Goal: Information Seeking & Learning: Learn about a topic

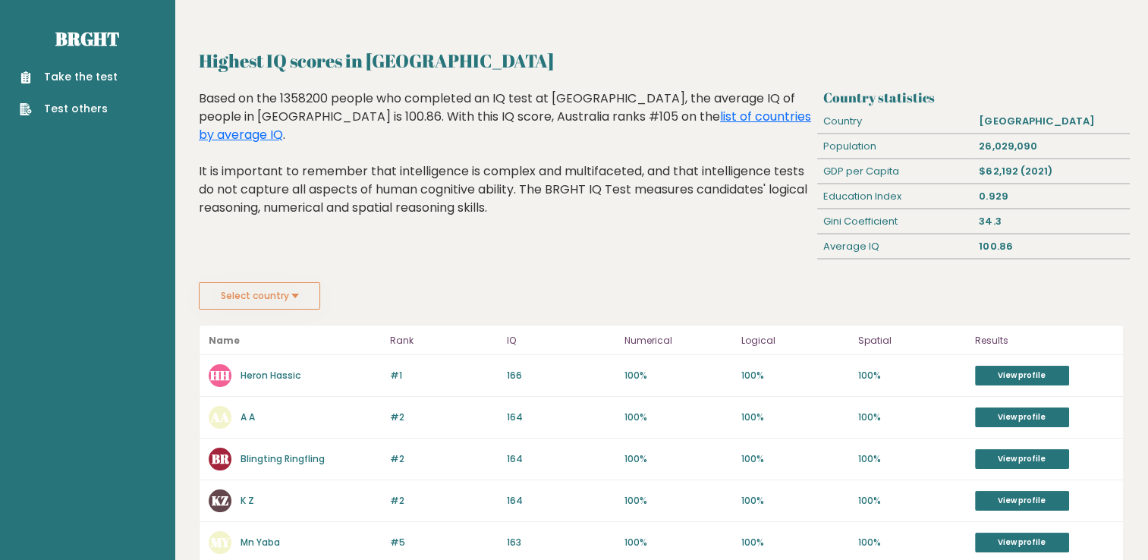
click at [293, 288] on button "Select country" at bounding box center [259, 295] width 121 height 27
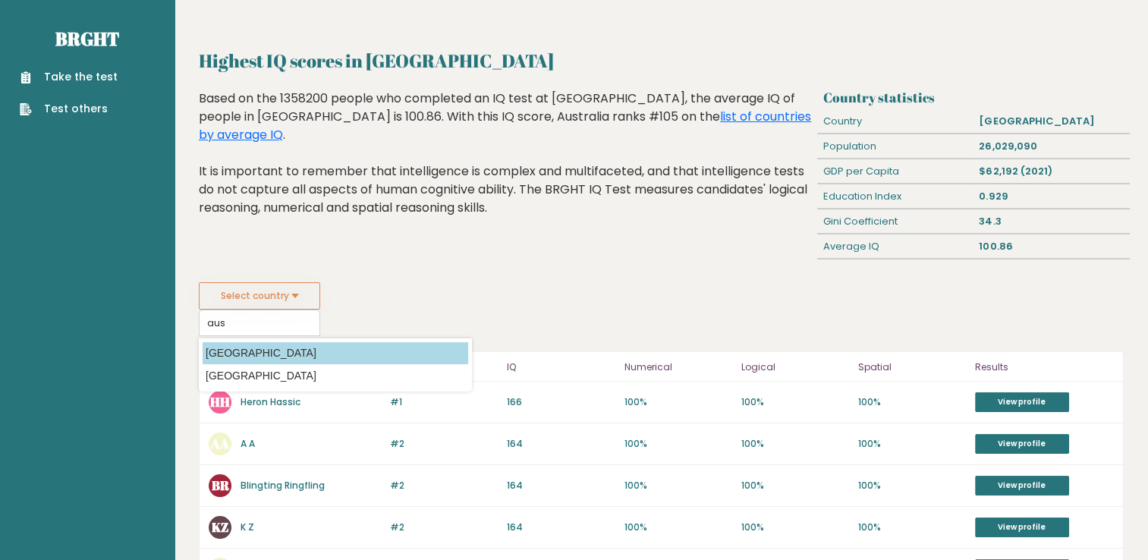
click at [269, 350] on option "[GEOGRAPHIC_DATA]" at bounding box center [336, 353] width 266 height 22
type input "[GEOGRAPHIC_DATA]"
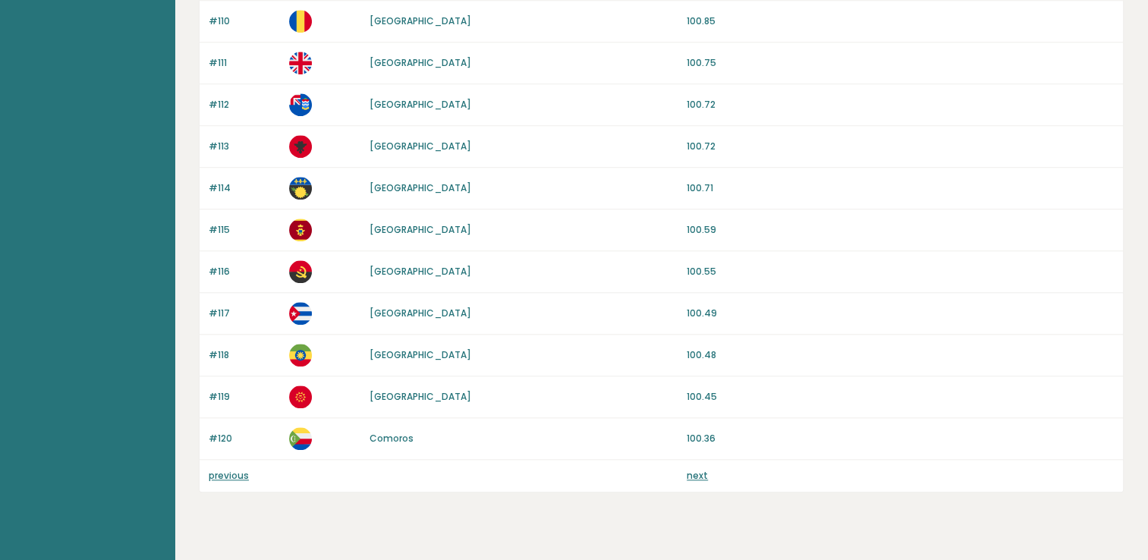
scroll to position [1404, 0]
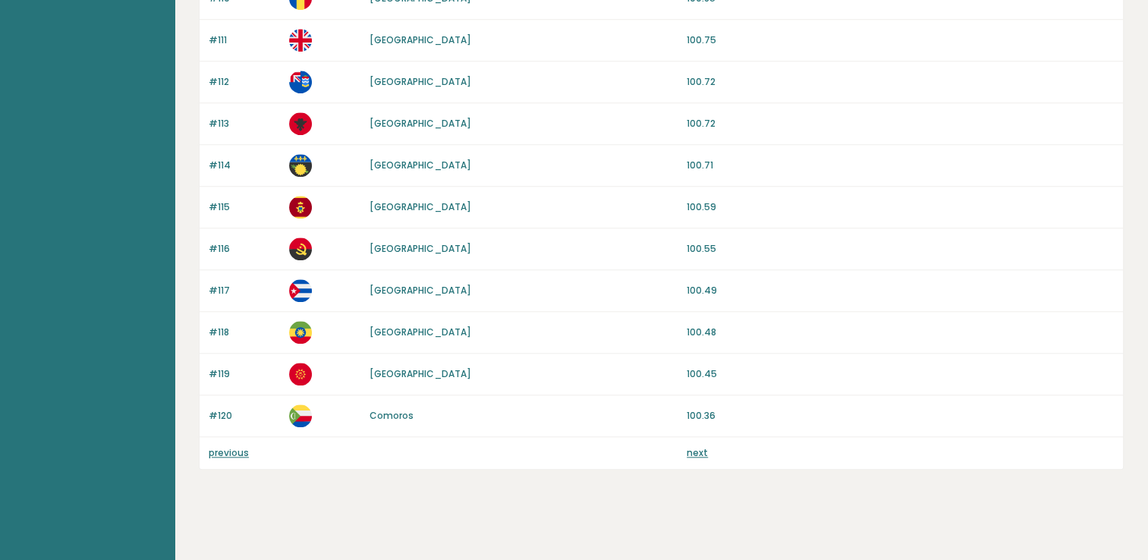
click at [700, 448] on link "next" at bounding box center [697, 452] width 21 height 13
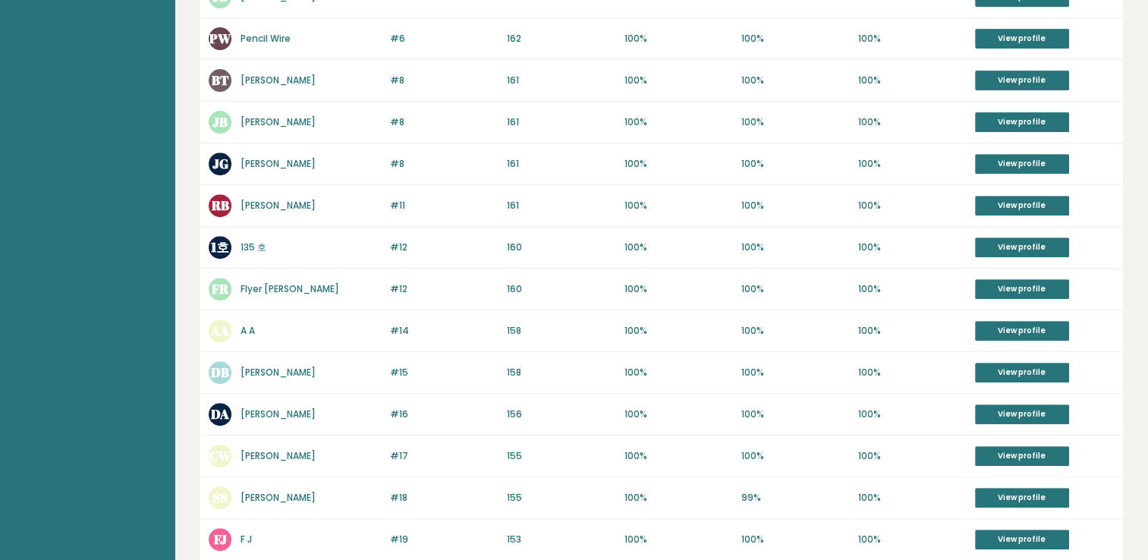
scroll to position [721, 0]
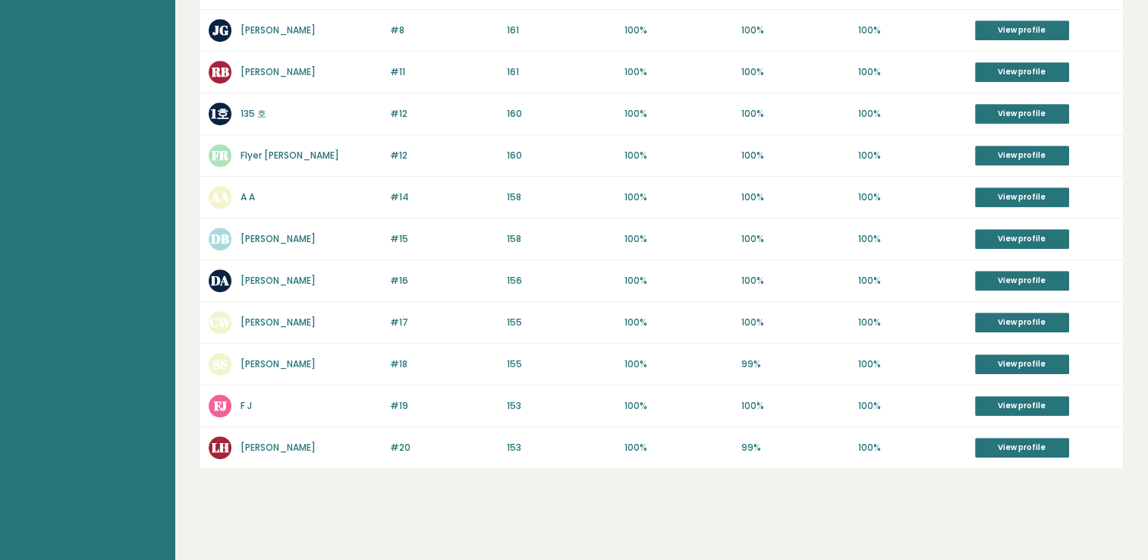
click at [273, 362] on link "[PERSON_NAME]" at bounding box center [278, 363] width 75 height 13
click at [275, 274] on link "Dale Anderson" at bounding box center [278, 280] width 75 height 13
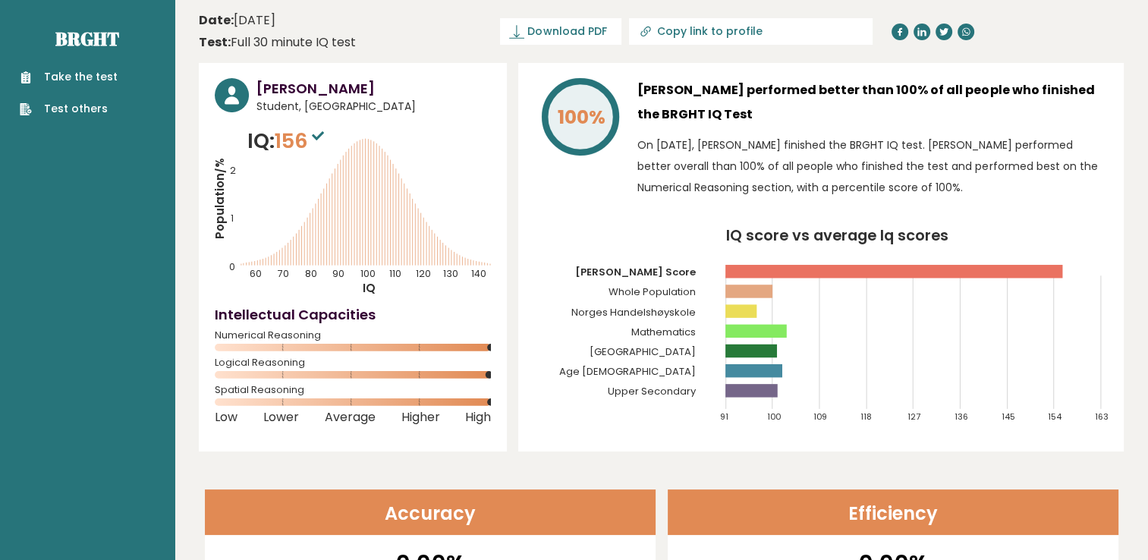
click at [291, 87] on h3 "Sanjana Sarda" at bounding box center [373, 88] width 234 height 20
copy div "Sanjana Sarda"
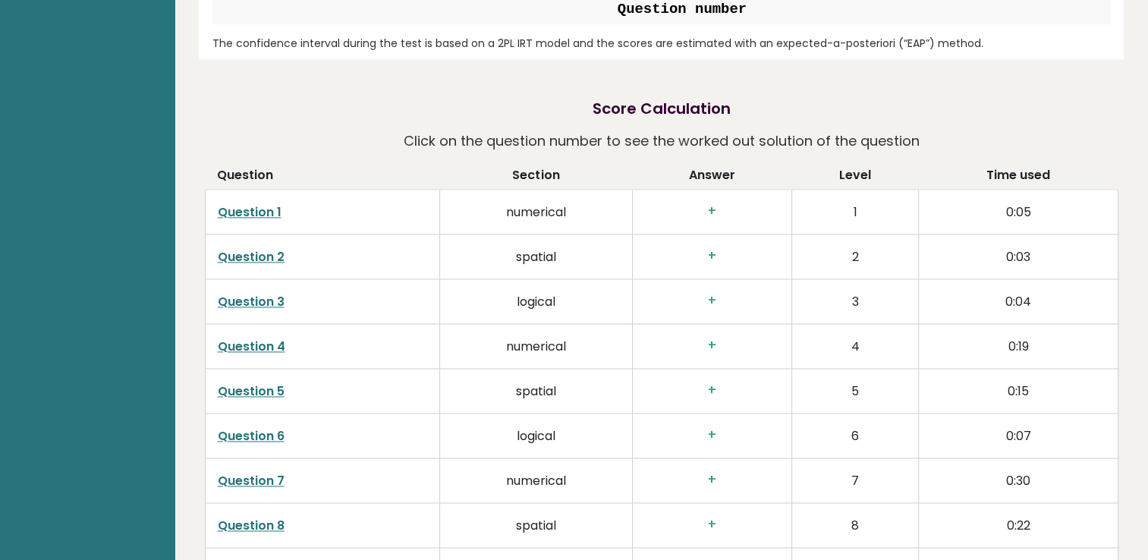
scroll to position [2121, 0]
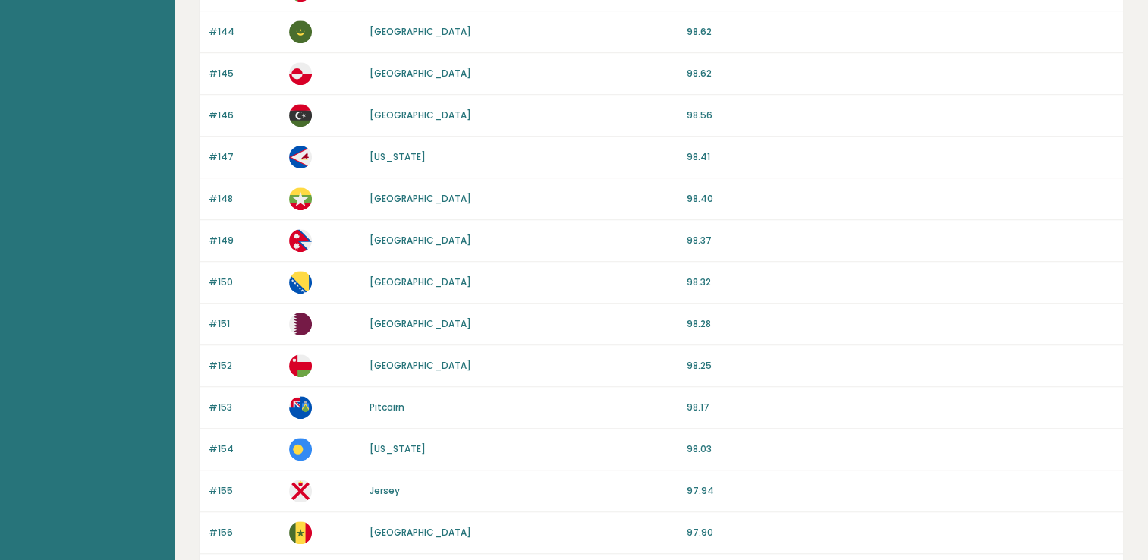
scroll to position [1404, 0]
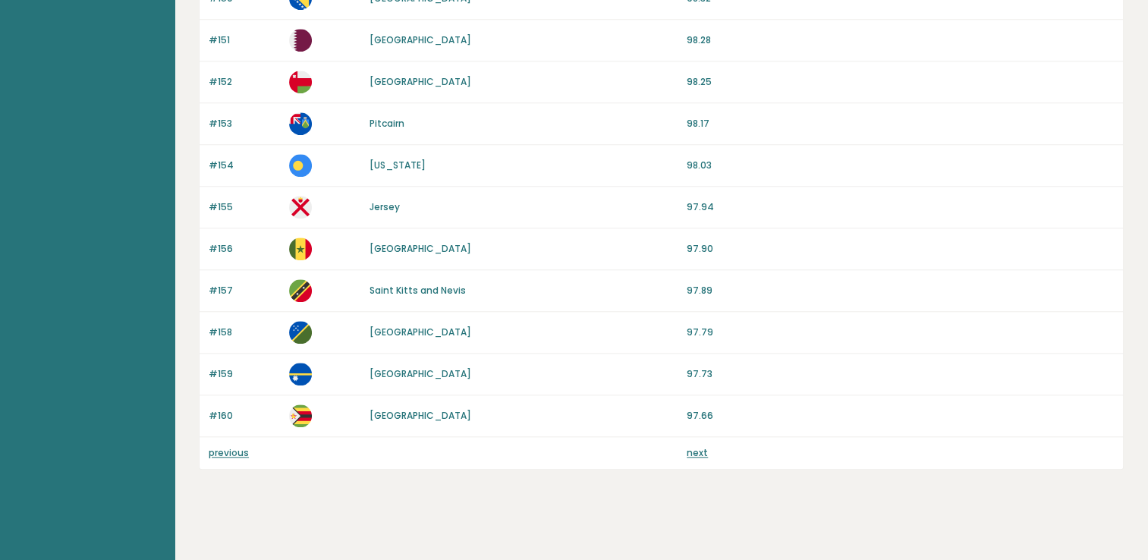
click at [701, 446] on link "next" at bounding box center [697, 452] width 21 height 13
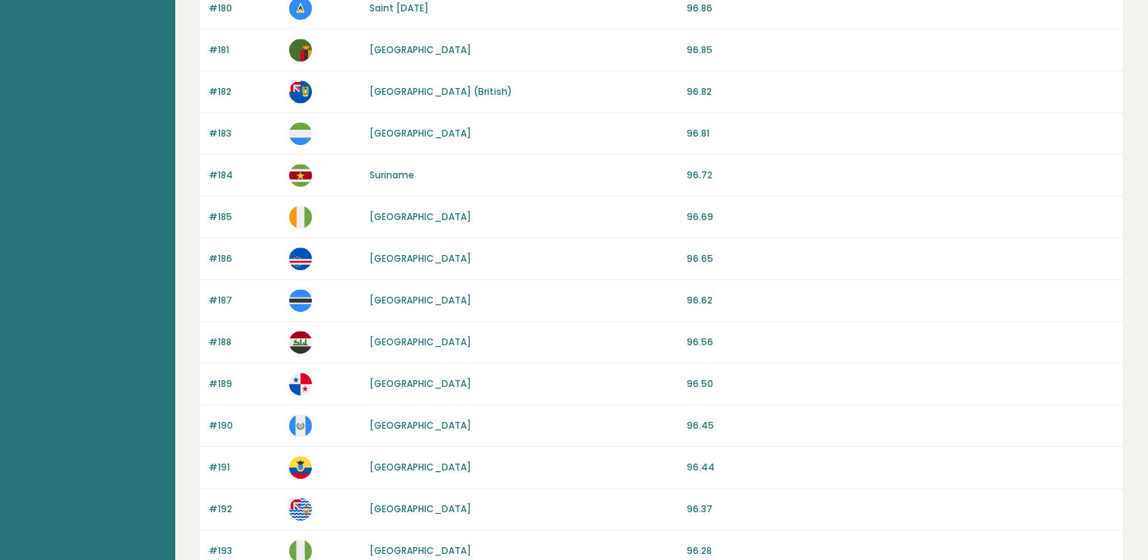
scroll to position [1404, 0]
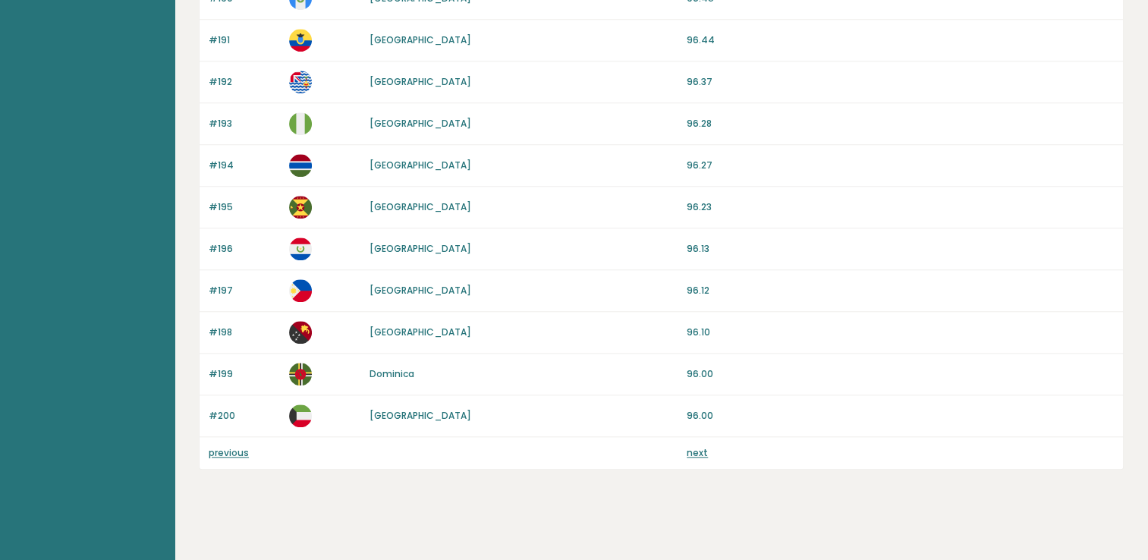
click at [697, 448] on link "next" at bounding box center [697, 452] width 21 height 13
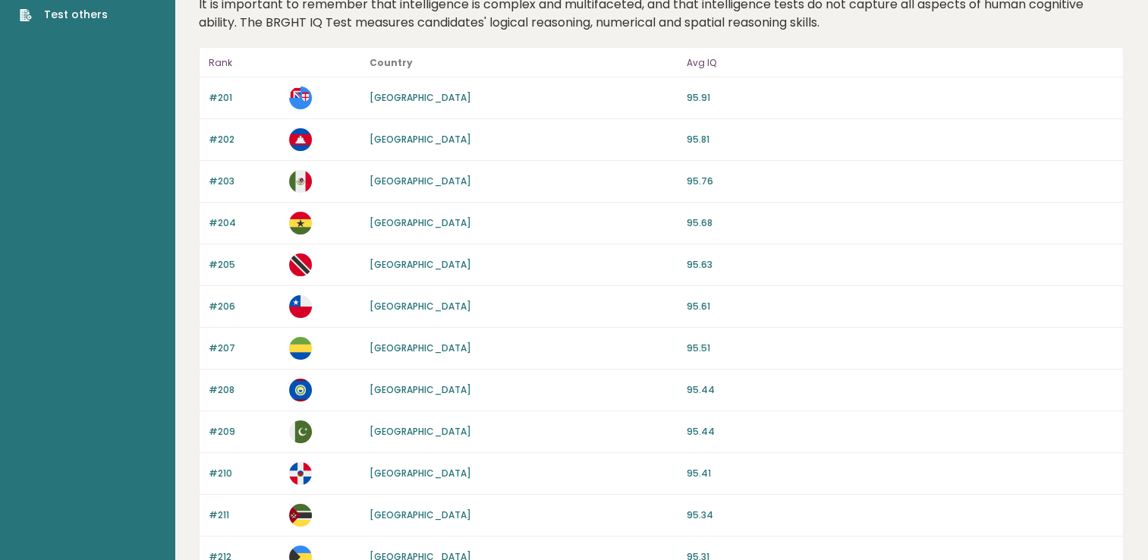
scroll to position [93, 0]
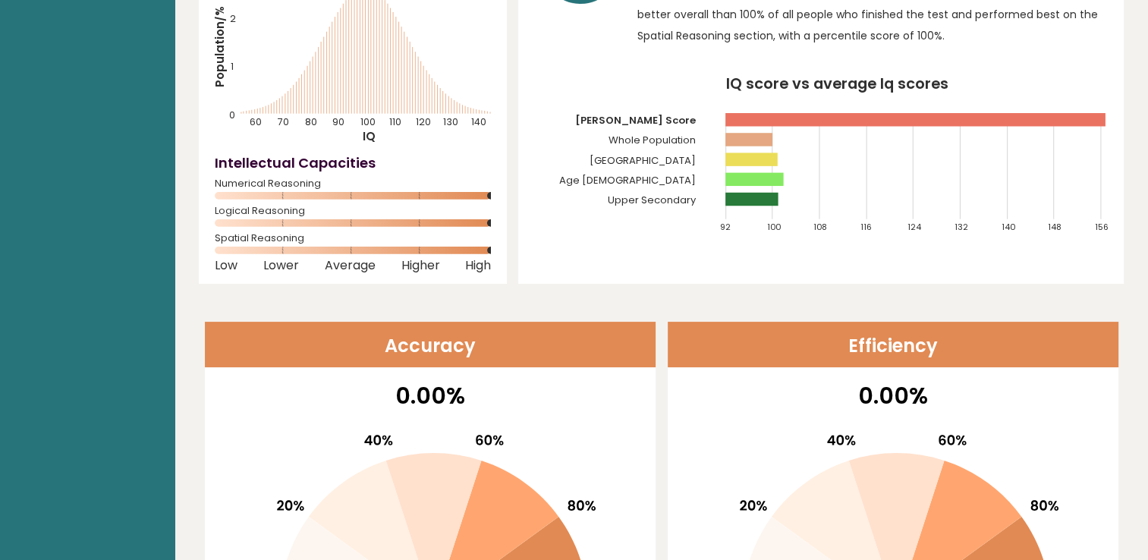
scroll to position [83, 0]
